Goal: Navigation & Orientation: Find specific page/section

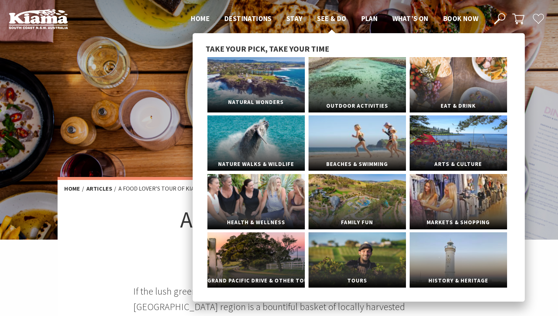
click at [262, 95] on link "Natural Wonders" at bounding box center [255, 84] width 97 height 55
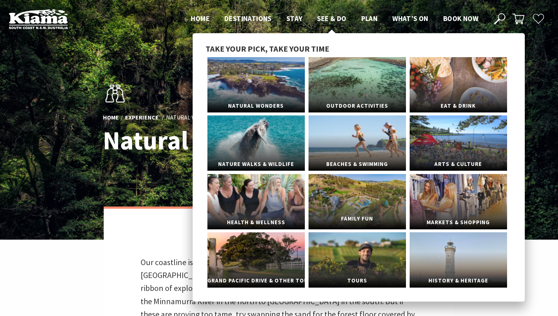
click at [355, 201] on link "Family Fun" at bounding box center [357, 201] width 97 height 55
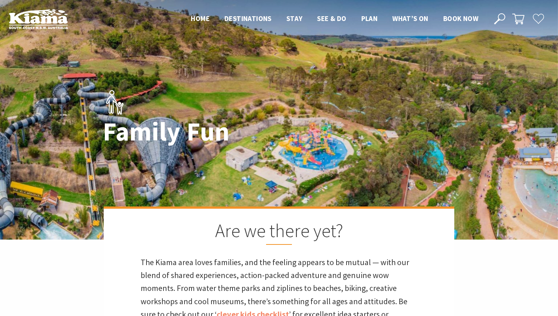
drag, startPoint x: 342, startPoint y: 162, endPoint x: 135, endPoint y: 3, distance: 261.2
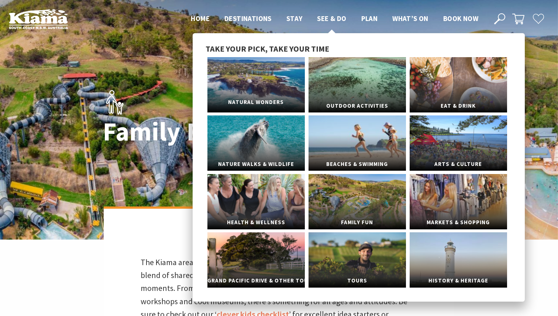
click at [286, 98] on span "Natural Wonders" at bounding box center [255, 103] width 97 height 14
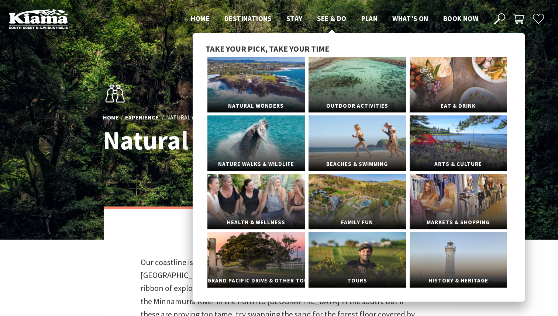
click at [333, 19] on span "See & Do" at bounding box center [331, 18] width 29 height 9
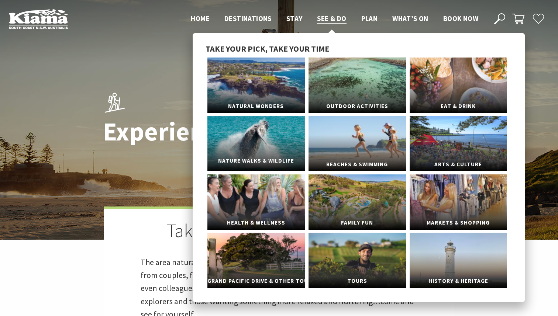
click at [268, 138] on link "Nature Walks & Wildlife" at bounding box center [255, 143] width 97 height 55
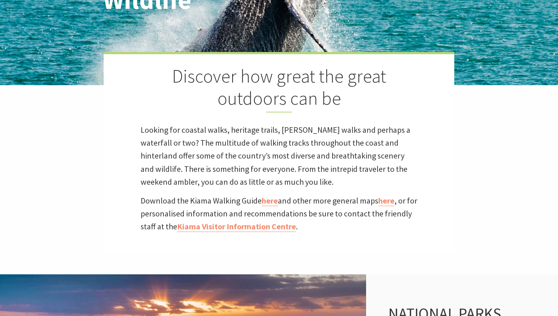
scroll to position [156, 0]
